Goal: Use online tool/utility: Utilize a website feature to perform a specific function

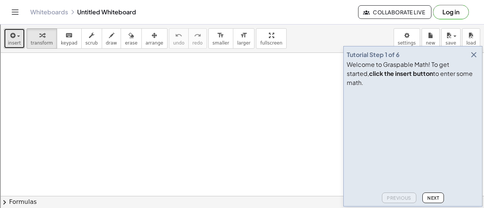
click at [15, 40] on span "insert" at bounding box center [14, 42] width 13 height 5
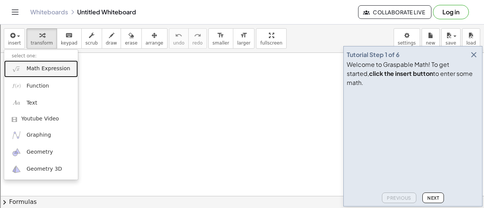
click at [46, 68] on span "Math Expression" at bounding box center [47, 69] width 43 height 8
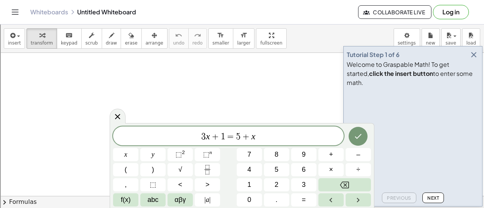
click at [427, 196] on span "Next" at bounding box center [433, 198] width 12 height 6
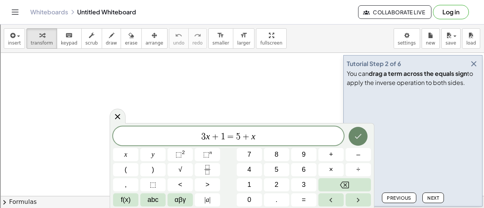
click at [362, 139] on icon "Done" at bounding box center [357, 136] width 9 height 9
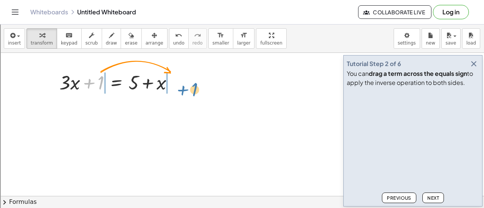
drag, startPoint x: 103, startPoint y: 82, endPoint x: 196, endPoint y: 89, distance: 93.6
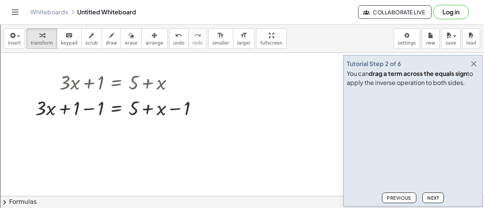
click at [435, 200] on span "Next" at bounding box center [433, 198] width 12 height 6
click at [177, 110] on div at bounding box center [119, 108] width 176 height 26
drag, startPoint x: 162, startPoint y: 111, endPoint x: 139, endPoint y: 110, distance: 23.4
click at [139, 110] on div at bounding box center [119, 108] width 176 height 26
click at [92, 108] on div at bounding box center [119, 108] width 176 height 26
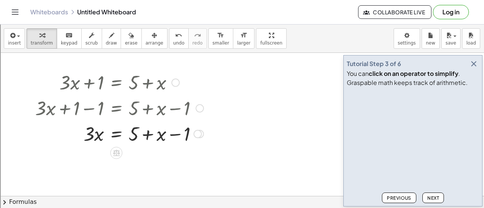
click at [196, 136] on div at bounding box center [197, 134] width 8 height 8
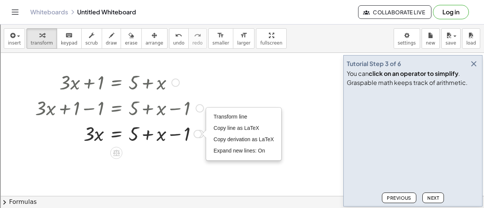
click at [196, 136] on div "Transform line Copy line as LaTeX Copy derivation as LaTeX Expand new lines: On" at bounding box center [197, 134] width 8 height 8
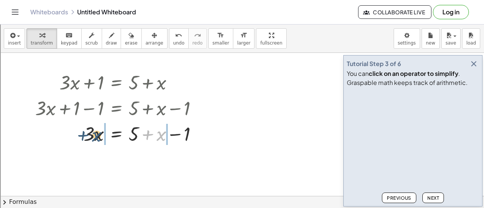
drag, startPoint x: 159, startPoint y: 137, endPoint x: 93, endPoint y: 138, distance: 66.5
click at [93, 138] on div at bounding box center [119, 134] width 176 height 26
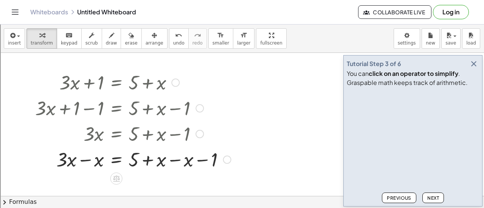
click at [178, 162] on div at bounding box center [132, 159] width 203 height 26
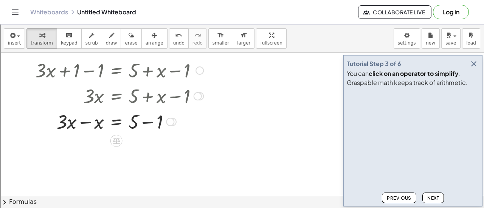
click at [145, 125] on div at bounding box center [119, 121] width 176 height 26
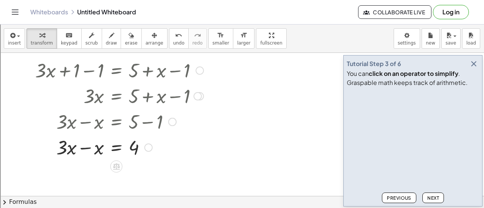
click at [86, 148] on div at bounding box center [119, 147] width 176 height 26
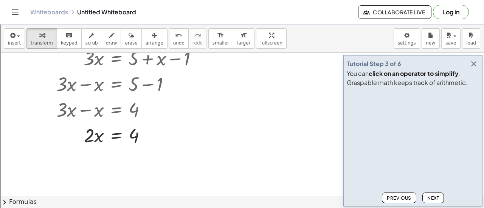
click at [425, 198] on button "Next" at bounding box center [433, 198] width 22 height 11
drag, startPoint x: 110, startPoint y: 153, endPoint x: 116, endPoint y: 155, distance: 7.1
click at [116, 155] on icon at bounding box center [116, 155] width 7 height 6
click at [128, 155] on div "÷" at bounding box center [131, 154] width 12 height 12
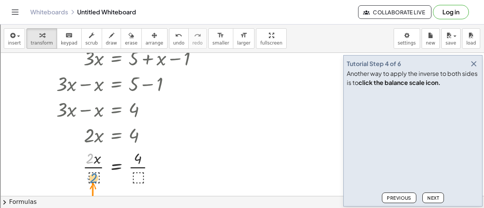
drag, startPoint x: 91, startPoint y: 155, endPoint x: 94, endPoint y: 173, distance: 18.0
click at [94, 173] on div at bounding box center [119, 167] width 176 height 38
click at [90, 160] on div at bounding box center [119, 167] width 176 height 38
click at [91, 175] on div at bounding box center [119, 167] width 176 height 38
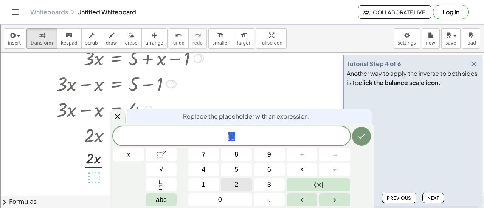
click at [242, 186] on button "2" at bounding box center [236, 184] width 31 height 13
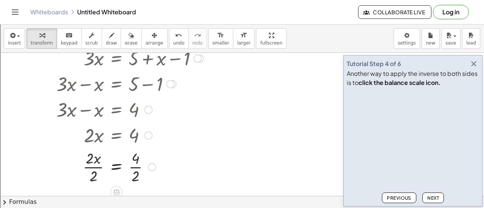
scroll to position [113, 0]
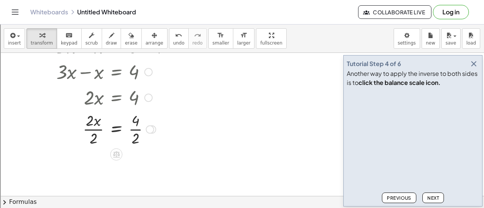
click at [137, 130] on div at bounding box center [119, 129] width 176 height 38
click at [90, 166] on div at bounding box center [119, 167] width 176 height 38
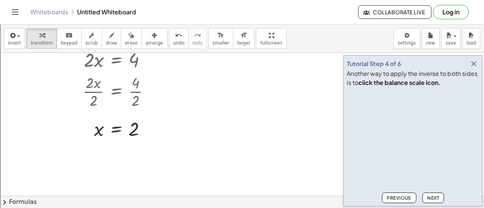
click at [435, 199] on span "Next" at bounding box center [433, 198] width 12 height 6
click at [435, 198] on span "Next" at bounding box center [433, 198] width 12 height 6
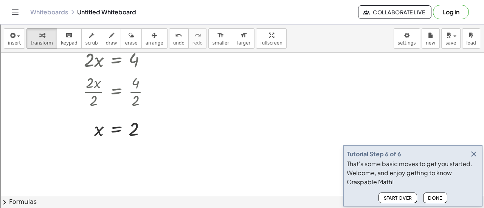
click at [435, 198] on span "Done" at bounding box center [435, 198] width 14 height 6
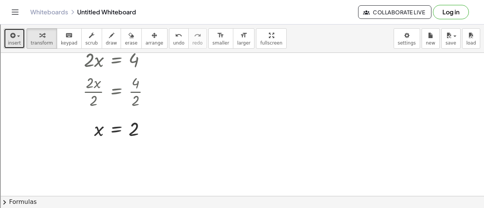
click at [13, 37] on icon "button" at bounding box center [12, 35] width 7 height 9
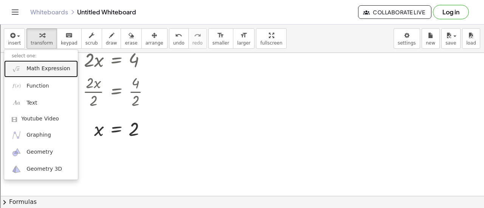
click at [40, 70] on span "Math Expression" at bounding box center [47, 69] width 43 height 8
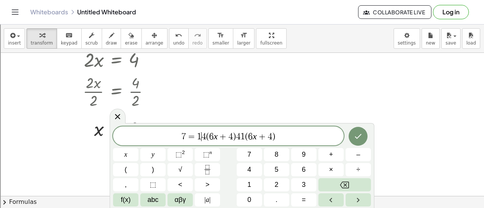
click at [203, 137] on span "4" at bounding box center [203, 136] width 5 height 9
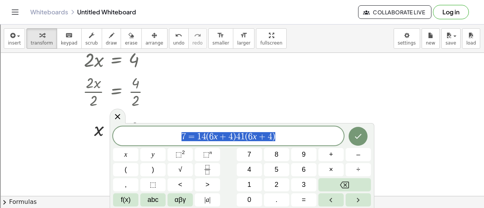
drag, startPoint x: 294, startPoint y: 138, endPoint x: 108, endPoint y: 139, distance: 185.2
click at [108, 139] on body "Graspable Math Activities Get Started Activity Bank Assigned Work Classes White…" at bounding box center [242, 133] width 484 height 267
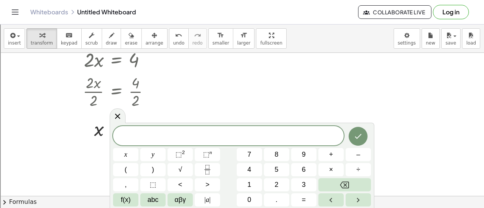
click at [206, 135] on span at bounding box center [228, 136] width 230 height 11
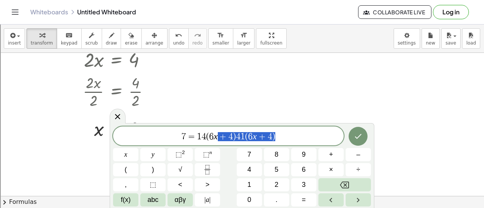
drag, startPoint x: 309, startPoint y: 134, endPoint x: 115, endPoint y: 147, distance: 194.3
click at [115, 147] on div "**********" at bounding box center [242, 167] width 258 height 80
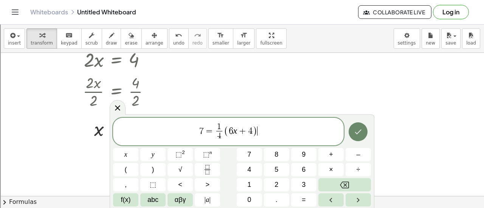
click at [358, 138] on button "Done" at bounding box center [357, 131] width 19 height 19
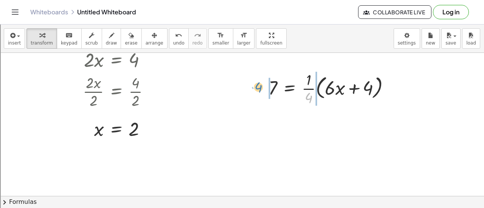
drag, startPoint x: 308, startPoint y: 99, endPoint x: 258, endPoint y: 88, distance: 51.4
click at [258, 88] on div "· 4 7 = · · 1 · 4 · ( + · 6 · x + 4 )" at bounding box center [329, 88] width 144 height 42
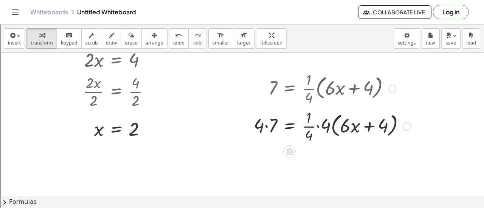
click at [316, 126] on div at bounding box center [332, 126] width 165 height 38
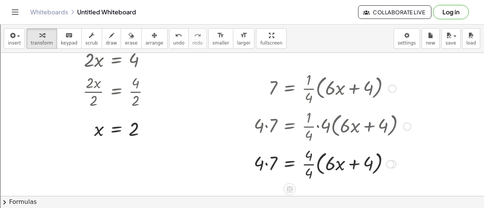
click at [310, 163] on div at bounding box center [332, 164] width 165 height 38
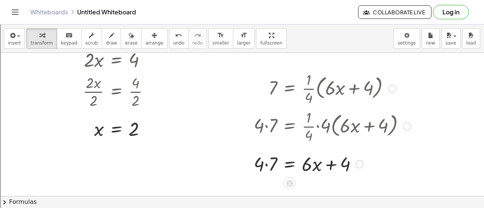
click at [268, 167] on div at bounding box center [332, 164] width 165 height 26
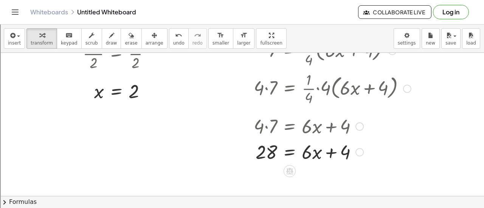
scroll to position [193, 0]
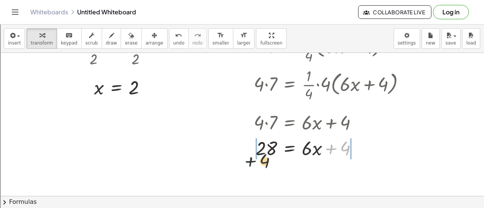
drag, startPoint x: 342, startPoint y: 149, endPoint x: 250, endPoint y: 158, distance: 93.0
click at [251, 159] on div "7 = · · 1 · 4 · ( + · 6 · x + 4 ) · 4 · 7 = · · 1 · 4 · 4 · ( + · 6 · x + 4 ) ·…" at bounding box center [329, 94] width 174 height 137
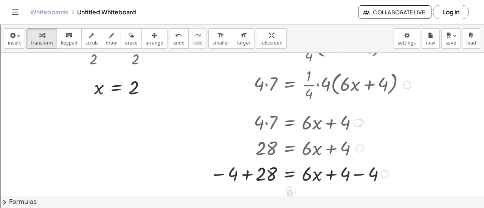
click at [243, 173] on div at bounding box center [310, 174] width 209 height 26
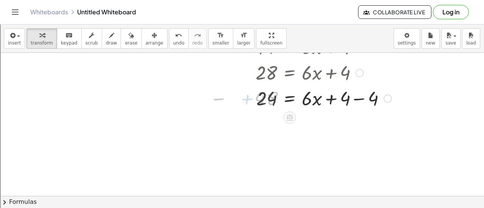
scroll to position [288, 0]
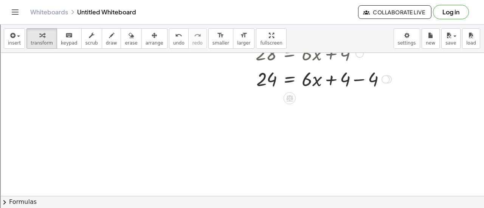
click at [357, 80] on div at bounding box center [332, 79] width 165 height 26
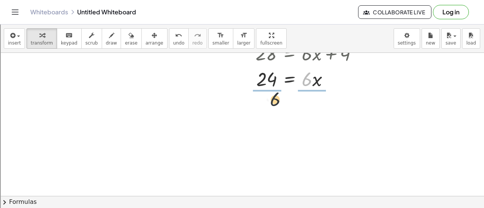
drag, startPoint x: 308, startPoint y: 84, endPoint x: 266, endPoint y: 104, distance: 46.0
click at [266, 104] on div "+ · 3 · x + 1 = + 5 + x + · 3 · x + 1 − 1 = + 5 + x − 1 + · 3 · x + 0 = + 5 + x…" at bounding box center [242, 52] width 484 height 575
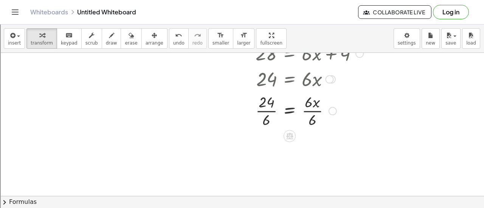
click at [267, 122] on div at bounding box center [332, 110] width 165 height 38
click at [311, 122] on div at bounding box center [332, 110] width 165 height 38
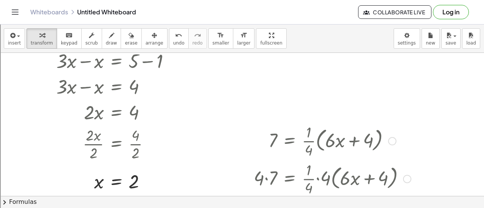
scroll to position [0, 0]
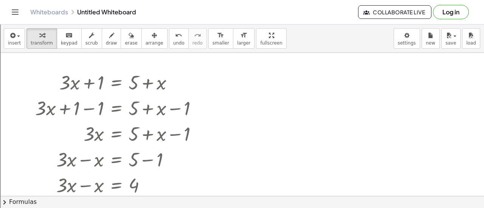
drag, startPoint x: 243, startPoint y: 92, endPoint x: 253, endPoint y: 90, distance: 10.0
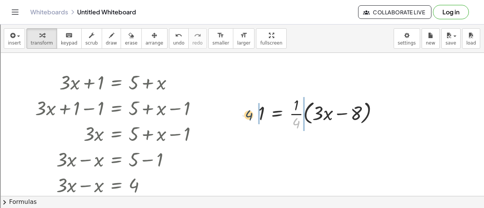
drag, startPoint x: 285, startPoint y: 124, endPoint x: 249, endPoint y: 116, distance: 36.9
click at [249, 116] on div "· 4 1 = · · 1 · 4 · ( + · 3 · x − 8 )" at bounding box center [319, 114] width 144 height 42
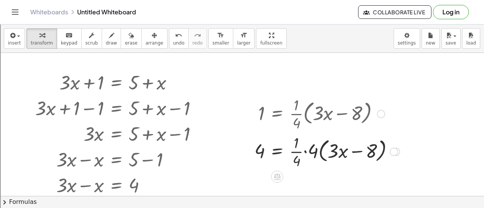
click at [306, 153] on div at bounding box center [327, 151] width 153 height 38
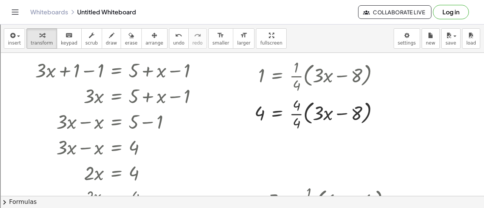
scroll to position [76, 0]
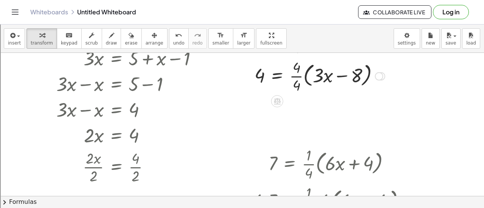
click at [295, 74] on div at bounding box center [320, 76] width 138 height 38
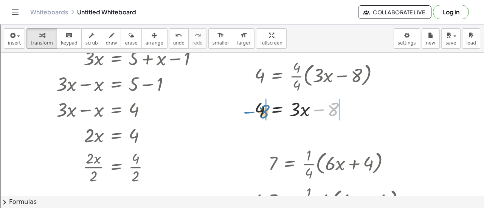
drag, startPoint x: 333, startPoint y: 114, endPoint x: 264, endPoint y: 117, distance: 69.2
click at [264, 117] on div at bounding box center [320, 109] width 138 height 26
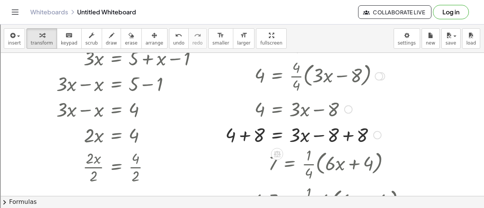
click at [247, 135] on div at bounding box center [304, 135] width 167 height 26
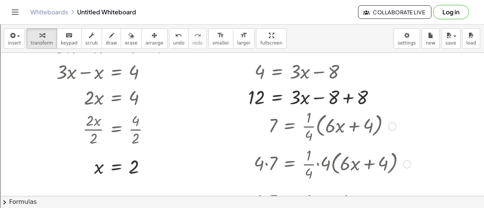
drag, startPoint x: 257, startPoint y: 128, endPoint x: 394, endPoint y: 162, distance: 140.5
click at [289, 127] on div "7 = · · 1 · 4 · ( + · 6 · x + 4 ) · 4 · 7 = · · 1 · 4 · 4 · ( + · 6 · x + 4 ) ·…" at bounding box center [289, 127] width 0 height 0
click at [348, 100] on div at bounding box center [316, 97] width 144 height 26
drag, startPoint x: 296, startPoint y: 96, endPoint x: 261, endPoint y: 111, distance: 37.9
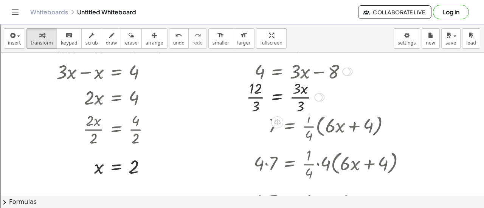
click at [259, 99] on div at bounding box center [315, 97] width 146 height 38
click at [299, 97] on div at bounding box center [320, 97] width 138 height 38
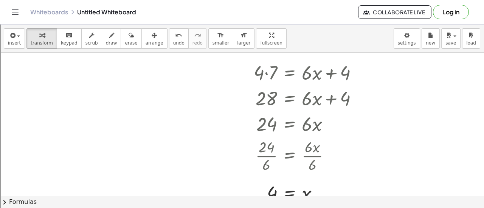
scroll to position [205, 0]
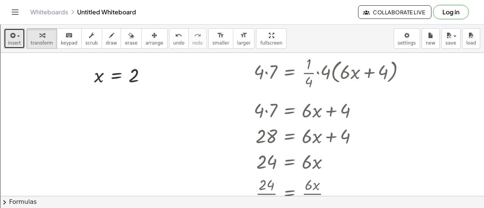
click at [19, 38] on button "insert" at bounding box center [14, 38] width 21 height 20
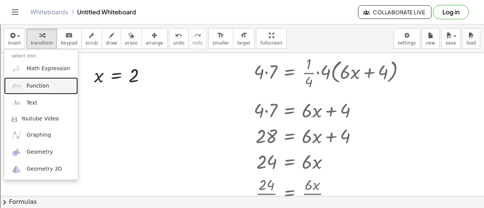
click at [48, 88] on link "Function" at bounding box center [41, 85] width 74 height 17
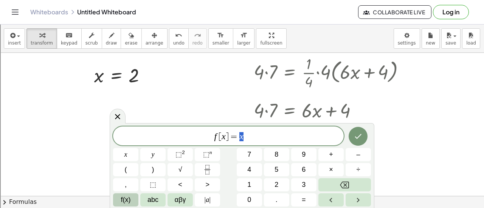
click at [131, 198] on button "f(x)" at bounding box center [125, 199] width 25 height 13
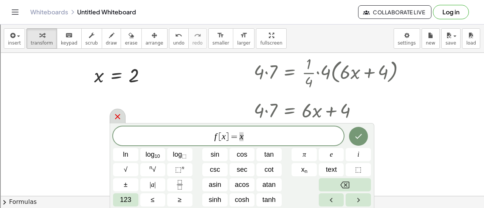
click at [116, 116] on icon at bounding box center [117, 116] width 5 height 5
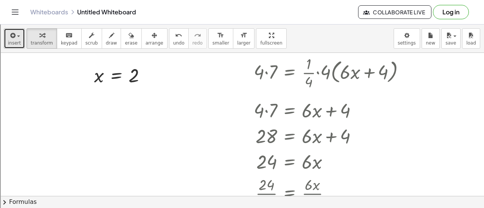
click at [16, 31] on div "button" at bounding box center [14, 35] width 13 height 9
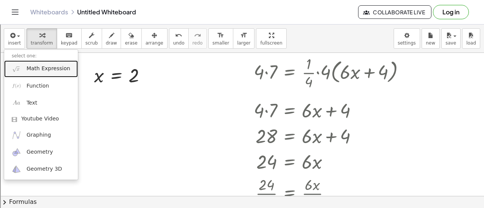
click at [31, 70] on span "Math Expression" at bounding box center [47, 69] width 43 height 8
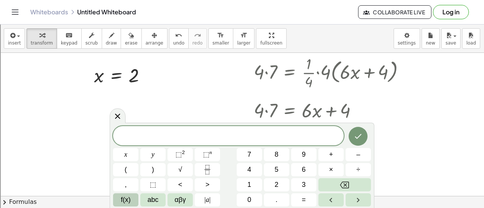
click at [130, 198] on button "f(x)" at bounding box center [125, 199] width 25 height 13
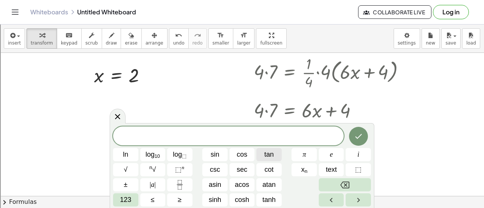
click at [268, 155] on span "tan" at bounding box center [268, 155] width 9 height 10
click at [131, 198] on span "123" at bounding box center [125, 200] width 11 height 10
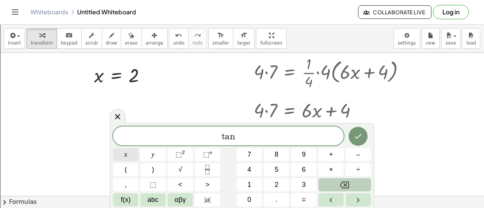
click at [129, 152] on button "x" at bounding box center [125, 154] width 25 height 13
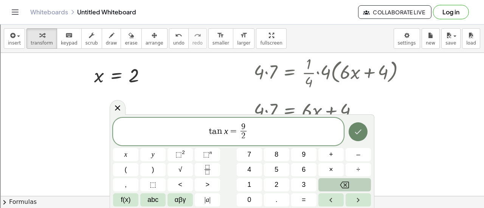
click at [358, 136] on icon "Done" at bounding box center [357, 131] width 9 height 9
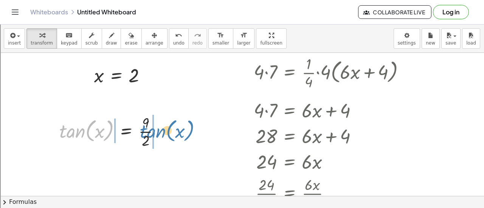
drag, startPoint x: 73, startPoint y: 131, endPoint x: 154, endPoint y: 131, distance: 80.5
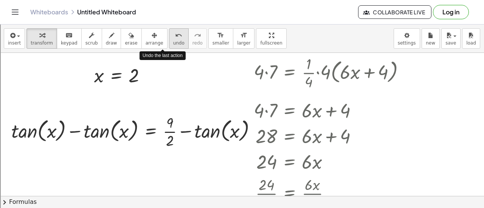
click at [175, 37] on icon "undo" at bounding box center [178, 35] width 7 height 9
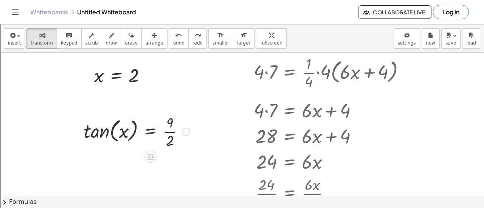
click at [104, 131] on div at bounding box center [137, 131] width 114 height 38
click at [97, 134] on div at bounding box center [137, 131] width 114 height 38
drag, startPoint x: 125, startPoint y: 132, endPoint x: 196, endPoint y: 132, distance: 71.4
click at [88, 131] on div at bounding box center [137, 131] width 114 height 38
click at [151, 155] on icon at bounding box center [150, 157] width 7 height 6
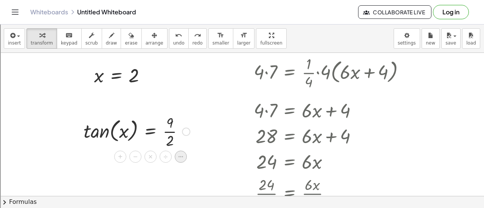
click at [176, 158] on div at bounding box center [181, 157] width 12 height 12
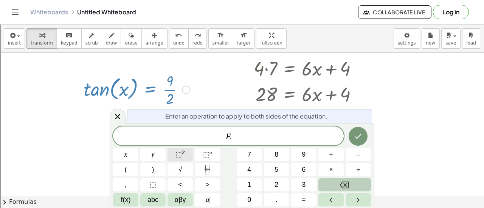
scroll to position [252, 0]
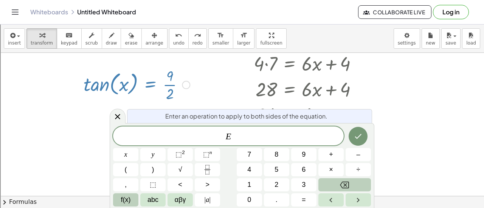
click at [125, 199] on span "f(x)" at bounding box center [126, 200] width 10 height 10
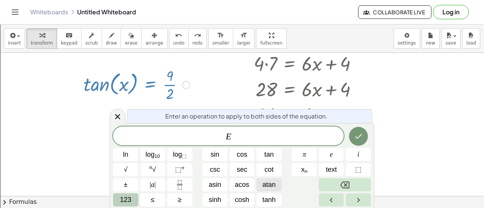
click at [268, 185] on span "atan" at bounding box center [268, 185] width 13 height 10
click at [218, 136] on var "E" at bounding box center [218, 136] width 6 height 10
click at [365, 138] on button "Done" at bounding box center [358, 136] width 19 height 19
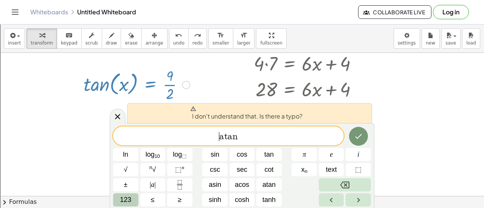
click at [246, 135] on span "​ a t a n" at bounding box center [228, 136] width 230 height 11
click at [117, 115] on icon at bounding box center [117, 116] width 9 height 9
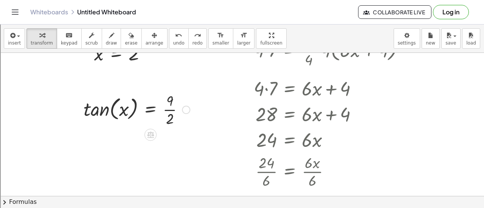
scroll to position [264, 0]
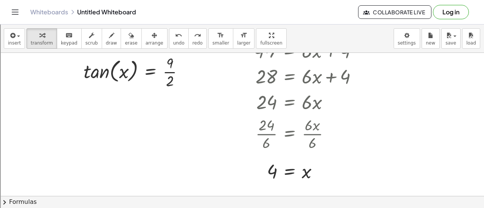
click at [53, 127] on div at bounding box center [242, 4] width 484 height 432
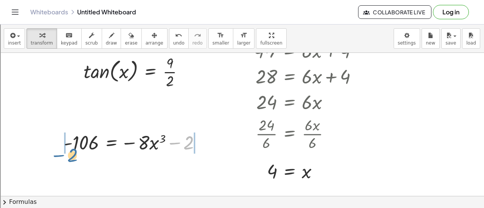
drag, startPoint x: 189, startPoint y: 144, endPoint x: 73, endPoint y: 156, distance: 116.3
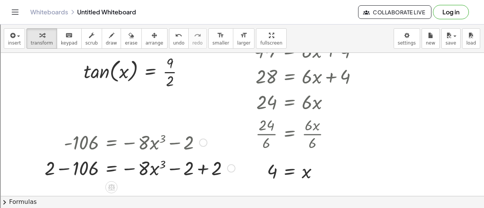
click at [203, 168] on div at bounding box center [140, 168] width 198 height 26
click at [65, 169] on div at bounding box center [126, 168] width 170 height 26
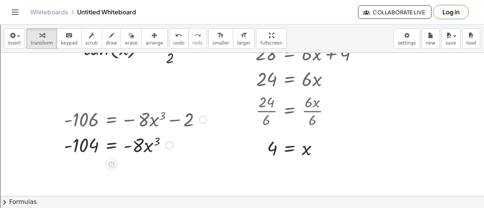
scroll to position [325, 0]
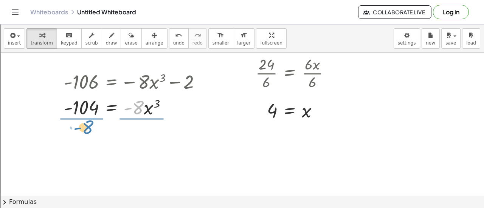
drag, startPoint x: 138, startPoint y: 106, endPoint x: 87, endPoint y: 126, distance: 54.0
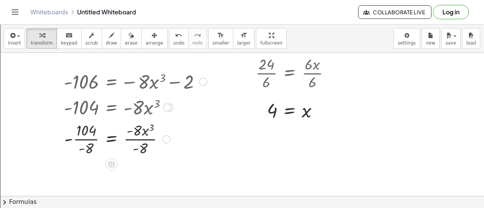
click at [85, 138] on div at bounding box center [135, 139] width 150 height 38
click at [138, 137] on div at bounding box center [135, 139] width 150 height 38
click at [75, 140] on div at bounding box center [135, 138] width 150 height 25
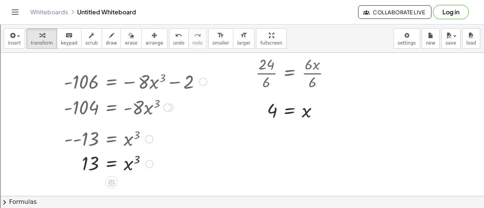
scroll to position [363, 0]
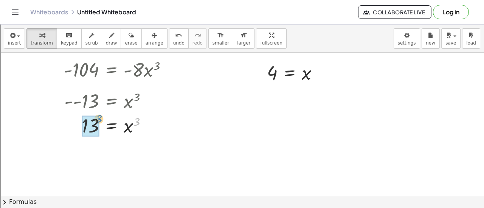
drag, startPoint x: 137, startPoint y: 121, endPoint x: 98, endPoint y: 118, distance: 38.7
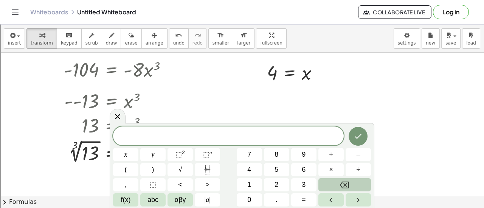
drag, startPoint x: 212, startPoint y: 139, endPoint x: 206, endPoint y: 131, distance: 10.0
click at [206, 131] on div "​" at bounding box center [228, 136] width 230 height 19
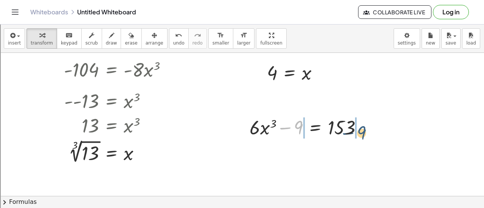
drag, startPoint x: 301, startPoint y: 124, endPoint x: 364, endPoint y: 128, distance: 63.7
click at [364, 128] on div at bounding box center [309, 127] width 126 height 26
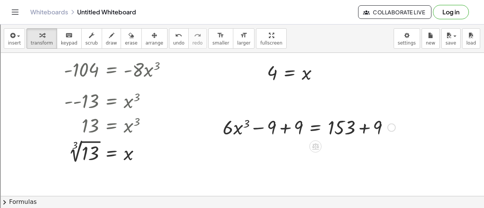
click at [283, 129] on div at bounding box center [309, 127] width 180 height 26
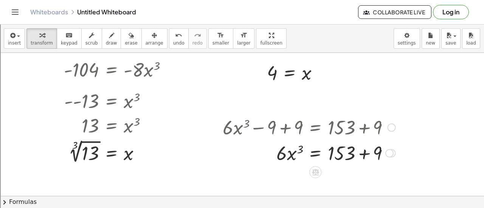
click at [364, 152] on div at bounding box center [309, 153] width 180 height 26
drag, startPoint x: 284, startPoint y: 155, endPoint x: 339, endPoint y: 170, distance: 57.0
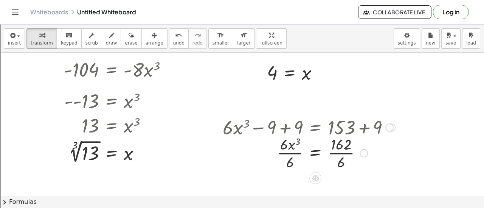
click at [342, 156] on div at bounding box center [309, 153] width 180 height 38
click at [292, 155] on div at bounding box center [309, 153] width 180 height 38
drag, startPoint x: 301, startPoint y: 149, endPoint x: 352, endPoint y: 146, distance: 51.5
click at [352, 146] on div at bounding box center [309, 152] width 180 height 25
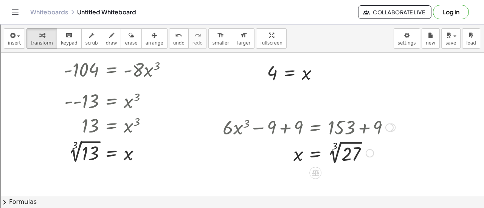
click at [336, 145] on div at bounding box center [309, 153] width 180 height 28
click at [74, 145] on div at bounding box center [135, 152] width 150 height 28
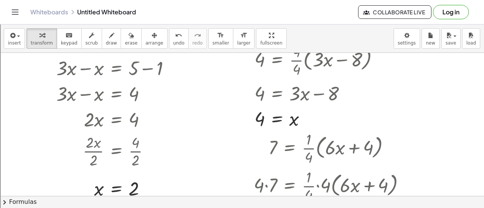
scroll to position [0, 0]
